Goal: Task Accomplishment & Management: Complete application form

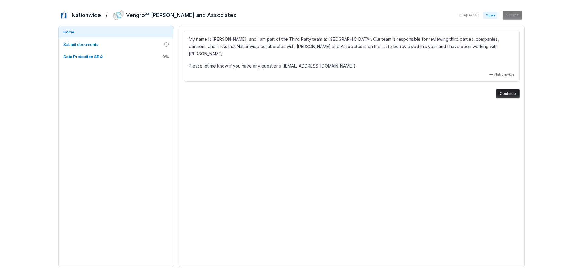
click at [506, 89] on button "Continue" at bounding box center [507, 93] width 23 height 9
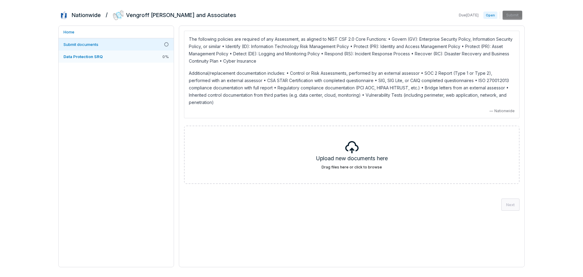
click at [92, 58] on span "Data Protection SRQ" at bounding box center [83, 56] width 39 height 5
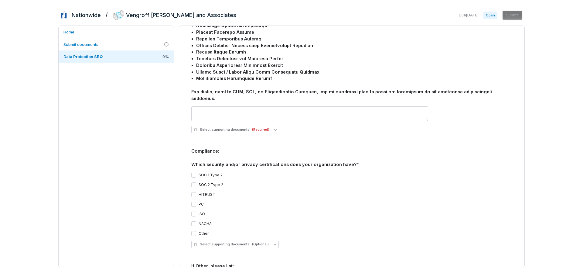
scroll to position [623, 0]
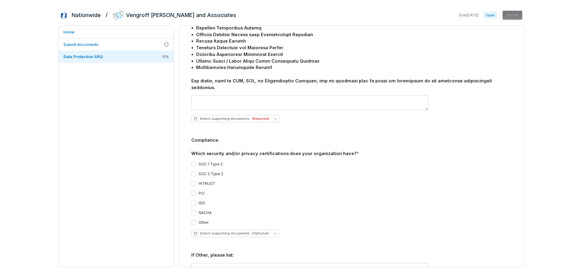
click at [194, 162] on button "SOC 1 Type 2" at bounding box center [193, 164] width 5 height 5
click at [192, 171] on button "SOC 2 Type 2" at bounding box center [193, 173] width 5 height 5
click at [193, 181] on button "HITRUST" at bounding box center [193, 183] width 5 height 5
click at [194, 191] on button "PCI" at bounding box center [193, 193] width 5 height 5
click at [270, 230] on button "Select supporting documents (Optional)" at bounding box center [235, 233] width 88 height 7
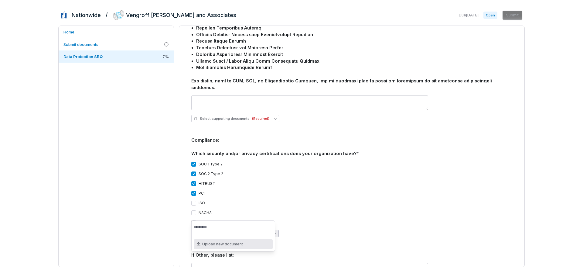
click at [270, 230] on button "Select supporting documents (Optional)" at bounding box center [235, 233] width 88 height 7
click at [322, 220] on div "Other" at bounding box center [351, 222] width 321 height 5
click at [273, 230] on button "Select supporting documents (Optional)" at bounding box center [235, 233] width 88 height 7
click at [230, 243] on span "Upload new document" at bounding box center [222, 244] width 41 height 5
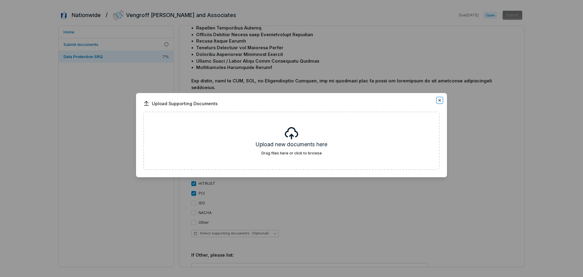
click at [438, 100] on icon "button" at bounding box center [440, 100] width 5 height 5
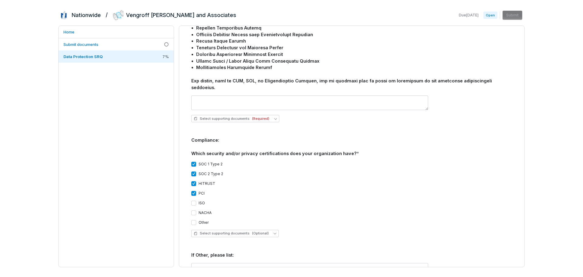
click at [368, 191] on div "PCI" at bounding box center [351, 193] width 321 height 5
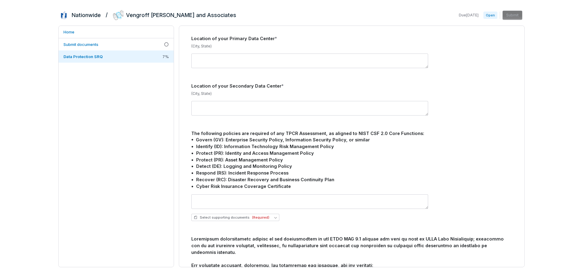
scroll to position [319, 0]
click at [276, 214] on button "Select supporting documents (Required)" at bounding box center [235, 217] width 88 height 7
click at [298, 214] on div "Select supporting documents (Required)" at bounding box center [351, 217] width 321 height 7
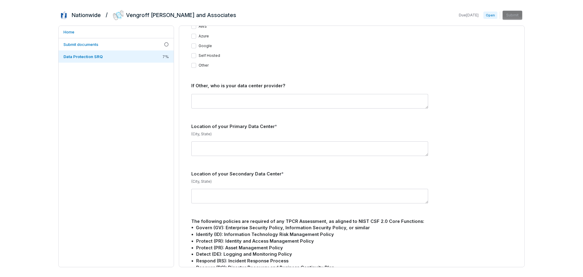
scroll to position [228, 0]
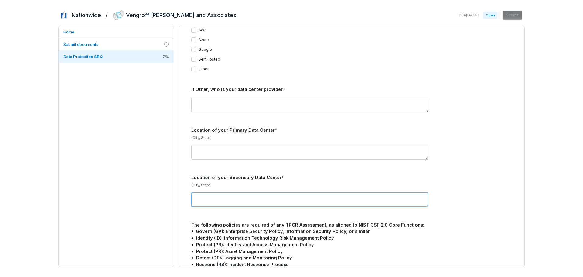
click at [284, 197] on textarea at bounding box center [309, 199] width 237 height 15
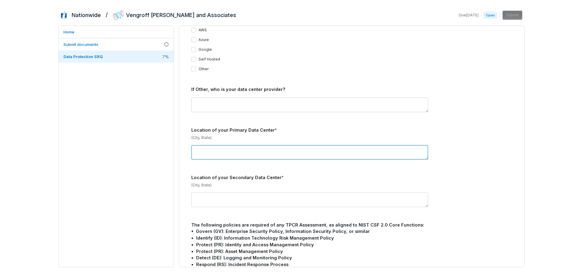
click at [283, 145] on textarea at bounding box center [309, 152] width 237 height 15
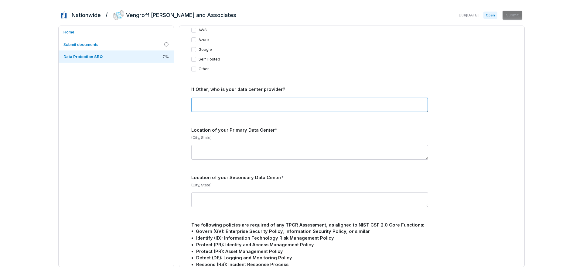
click at [284, 98] on textarea at bounding box center [309, 105] width 237 height 15
click at [293, 86] on div "If Other, who is your data center provider?" at bounding box center [351, 89] width 321 height 7
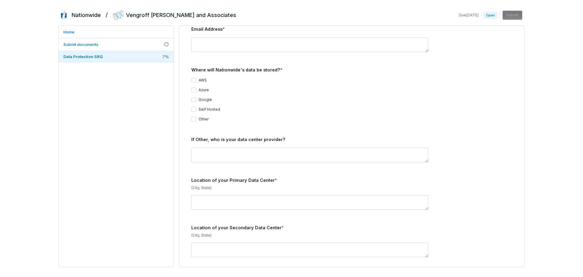
scroll to position [167, 0]
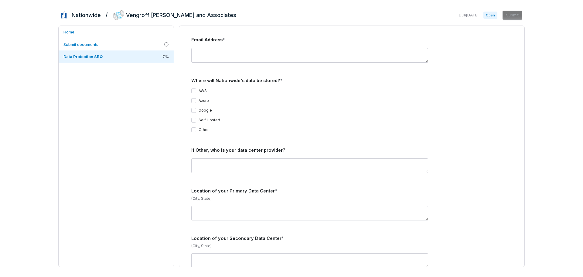
click at [194, 127] on button "Other" at bounding box center [193, 129] width 5 height 5
click at [193, 127] on button "Other" at bounding box center [193, 129] width 5 height 5
click at [195, 118] on div "AWS Azure Google Self Hosted Other" at bounding box center [351, 110] width 321 height 44
click at [194, 118] on button "Self Hosted" at bounding box center [193, 120] width 5 height 5
click at [195, 118] on button "Self Hosted" at bounding box center [193, 120] width 5 height 5
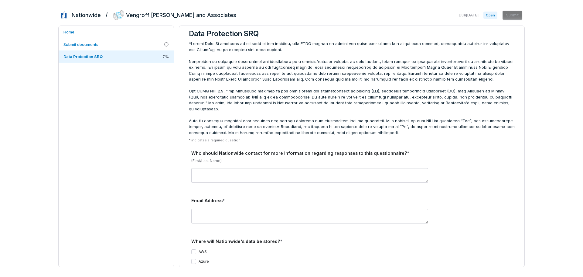
scroll to position [0, 0]
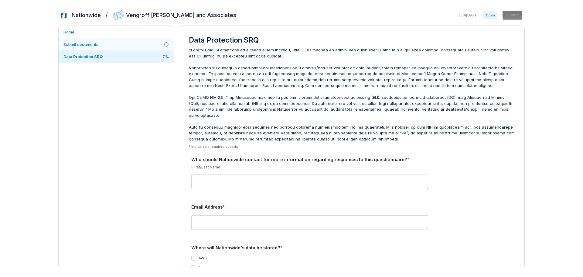
click at [97, 46] on span "Submit documents" at bounding box center [81, 44] width 35 height 5
